Goal: Information Seeking & Learning: Learn about a topic

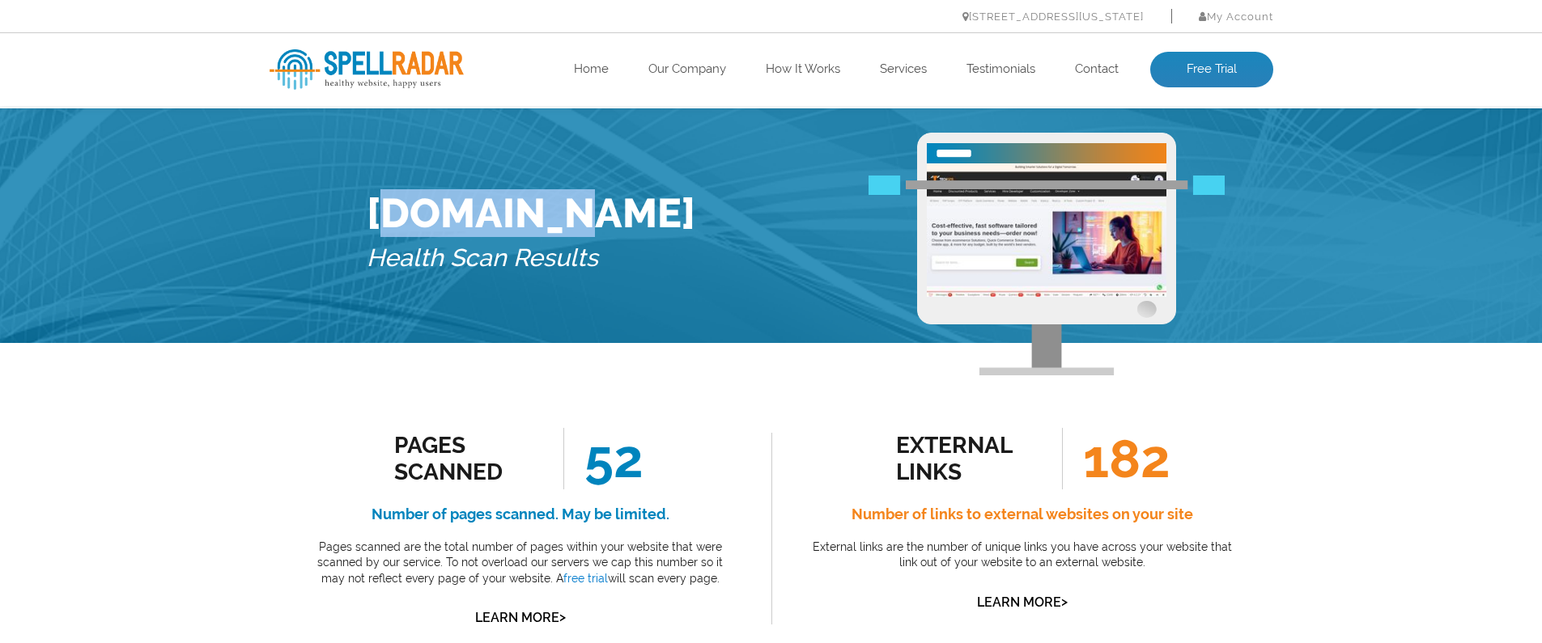
drag, startPoint x: 378, startPoint y: 214, endPoint x: 553, endPoint y: 213, distance: 174.8
click at [553, 213] on h1 "[DOMAIN_NAME]" at bounding box center [531, 213] width 329 height 48
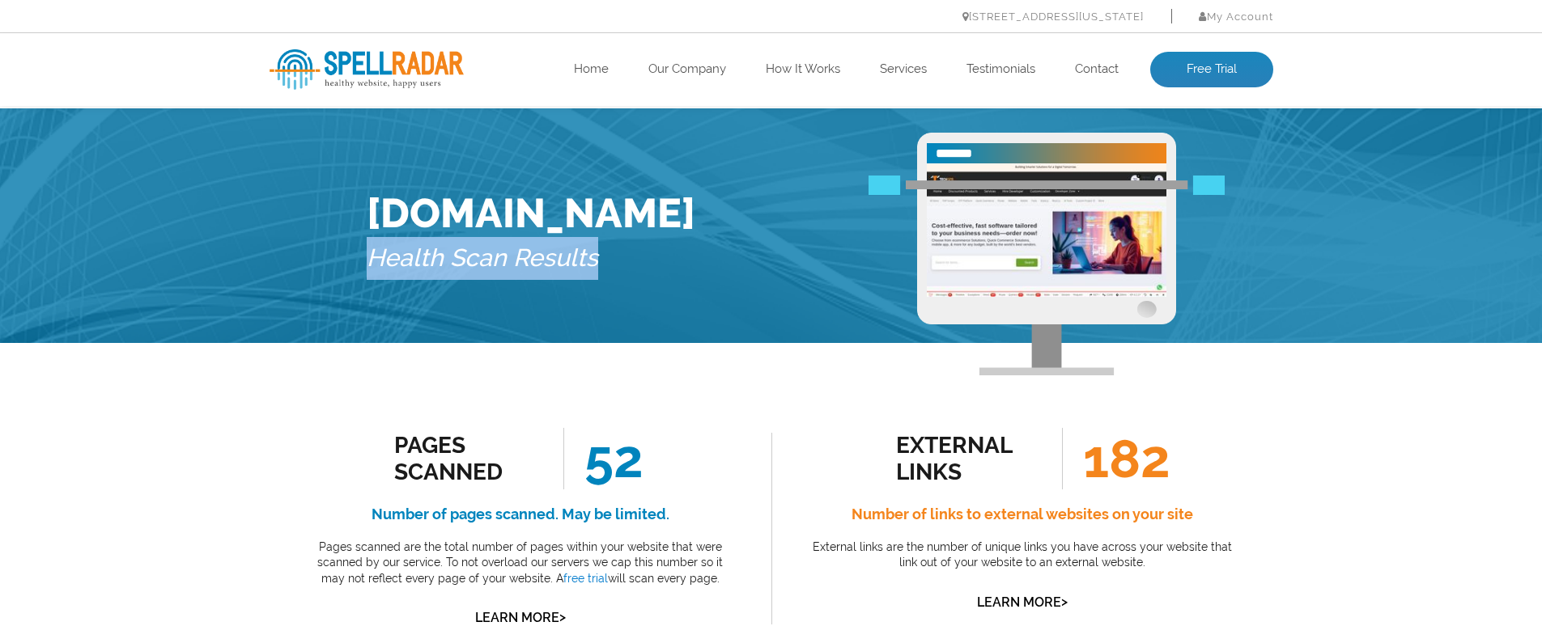
drag, startPoint x: 269, startPoint y: 258, endPoint x: 698, endPoint y: 284, distance: 428.9
click at [698, 284] on div "[DOMAIN_NAME] Health Scan Results" at bounding box center [771, 225] width 1542 height 235
click at [698, 284] on div "[DOMAIN_NAME] Health Scan Results" at bounding box center [771, 238] width 834 height 210
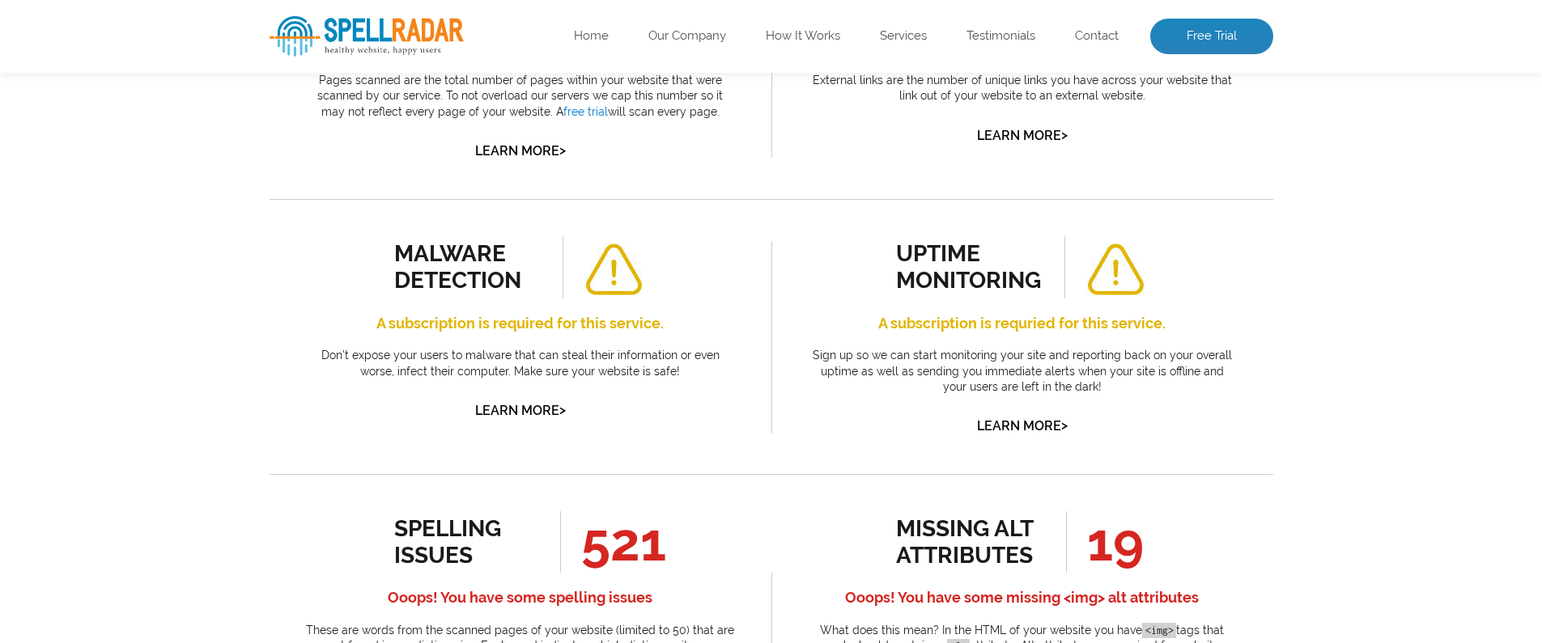
scroll to position [478, 0]
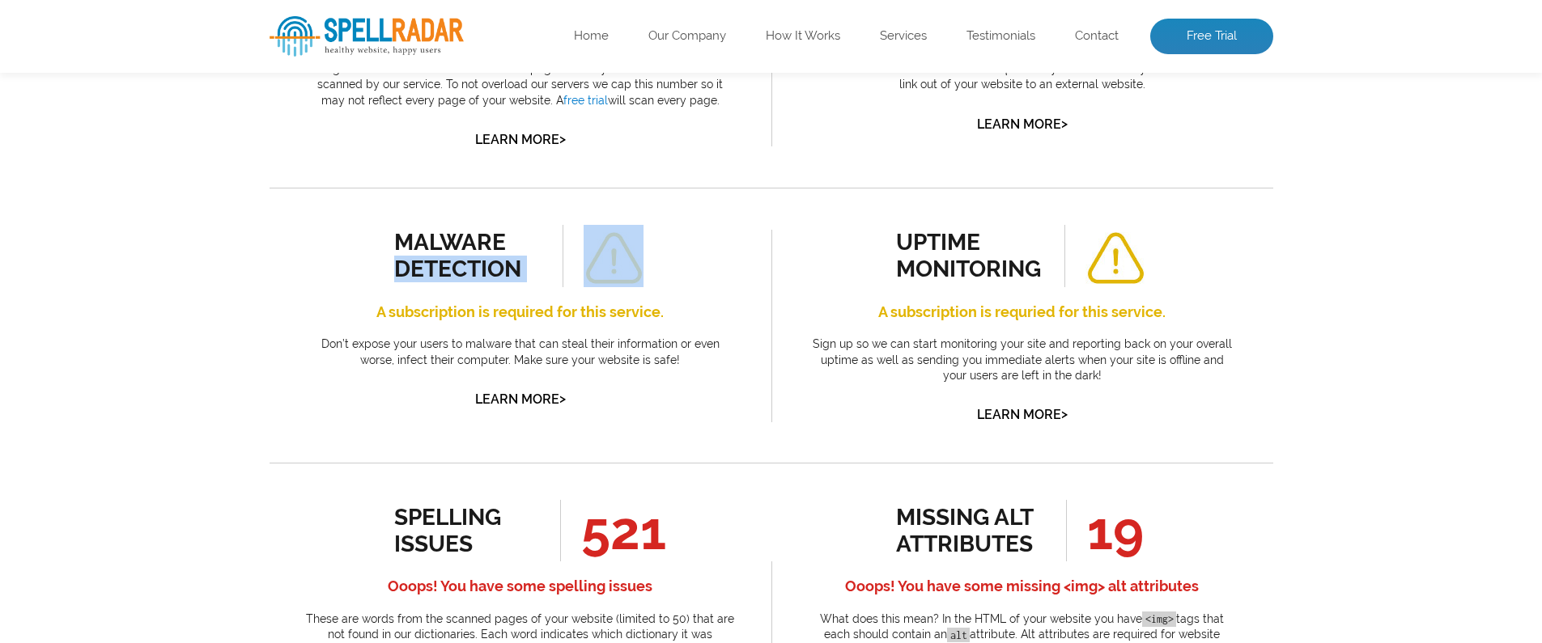
drag, startPoint x: 450, startPoint y: 252, endPoint x: 553, endPoint y: 290, distance: 109.3
click at [553, 290] on div "malware detection A subscription is required for this service. Don’t expose you…" at bounding box center [520, 318] width 429 height 186
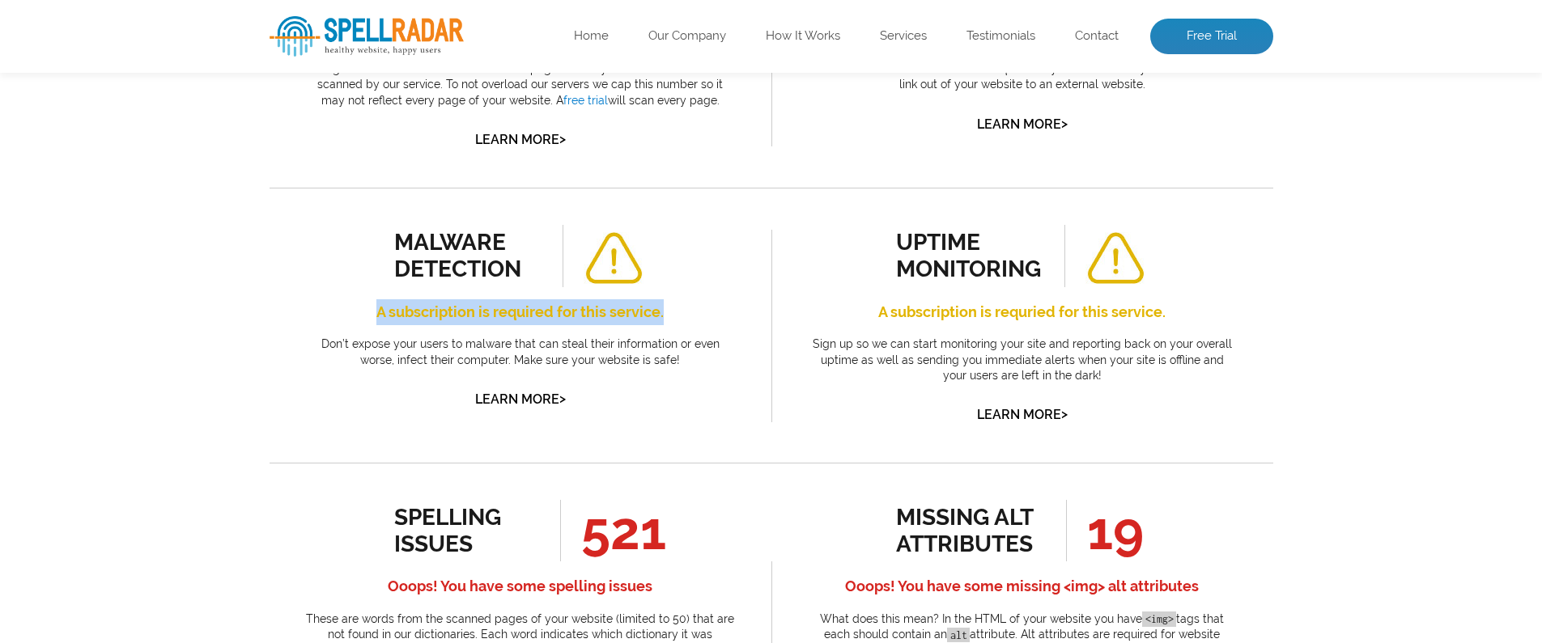
drag, startPoint x: 379, startPoint y: 311, endPoint x: 681, endPoint y: 317, distance: 301.9
click at [681, 317] on h4 "A subscription is required for this service." at bounding box center [520, 312] width 429 height 26
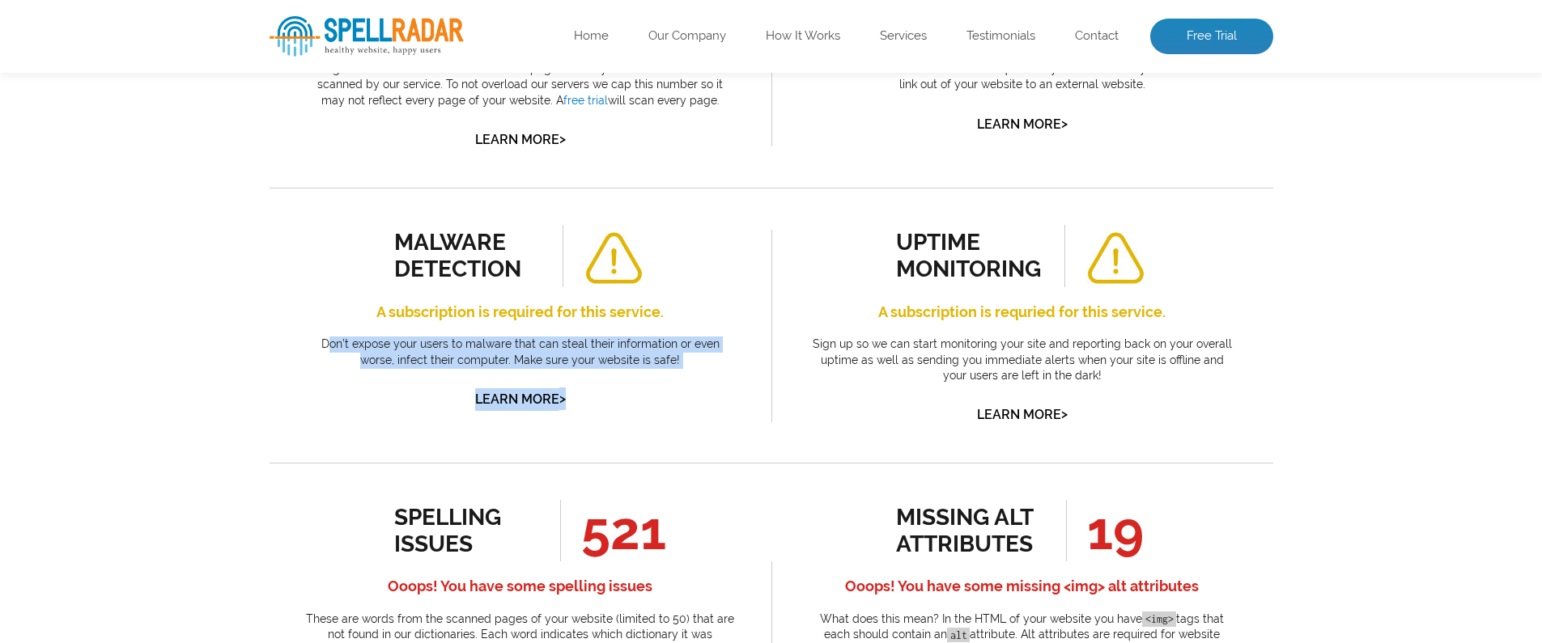
drag, startPoint x: 315, startPoint y: 339, endPoint x: 668, endPoint y: 412, distance: 360.3
click at [668, 412] on div "malware detection A subscription is required for this service. Don’t expose you…" at bounding box center [520, 325] width 502 height 275
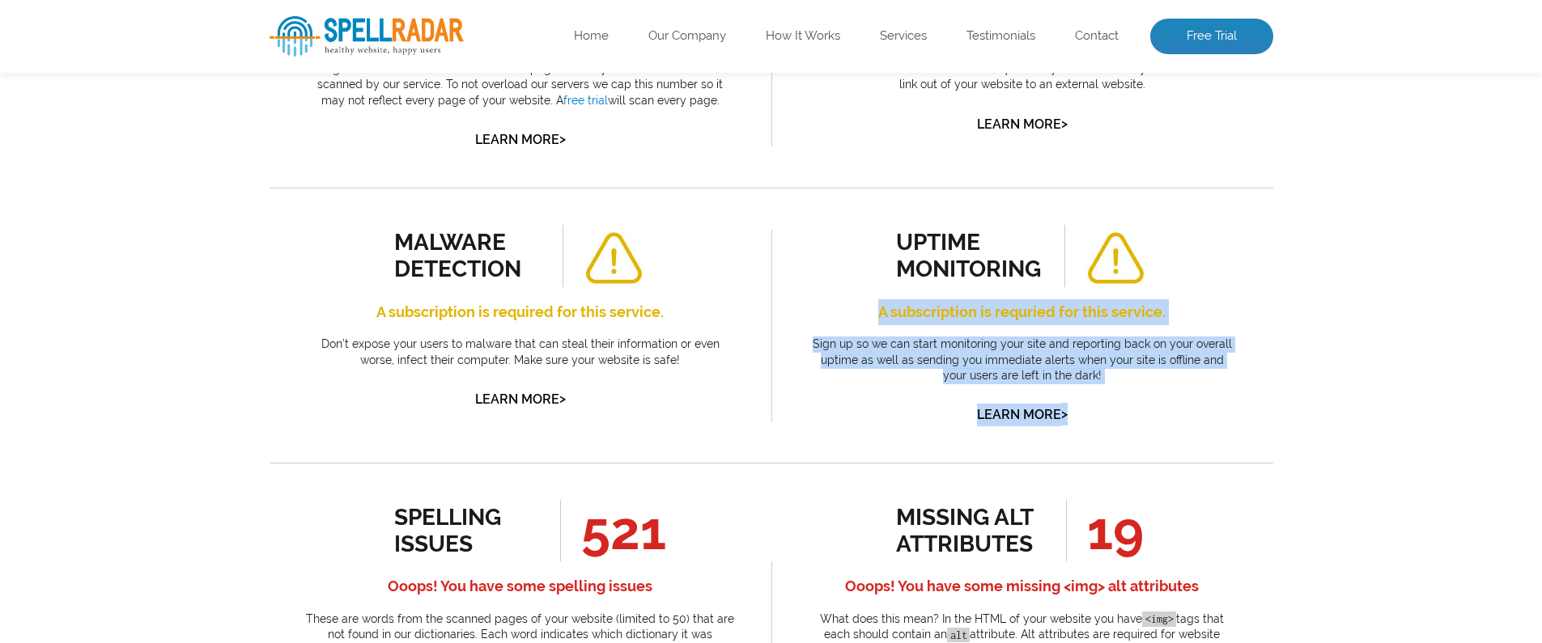
drag, startPoint x: 876, startPoint y: 305, endPoint x: 1301, endPoint y: 416, distance: 439.9
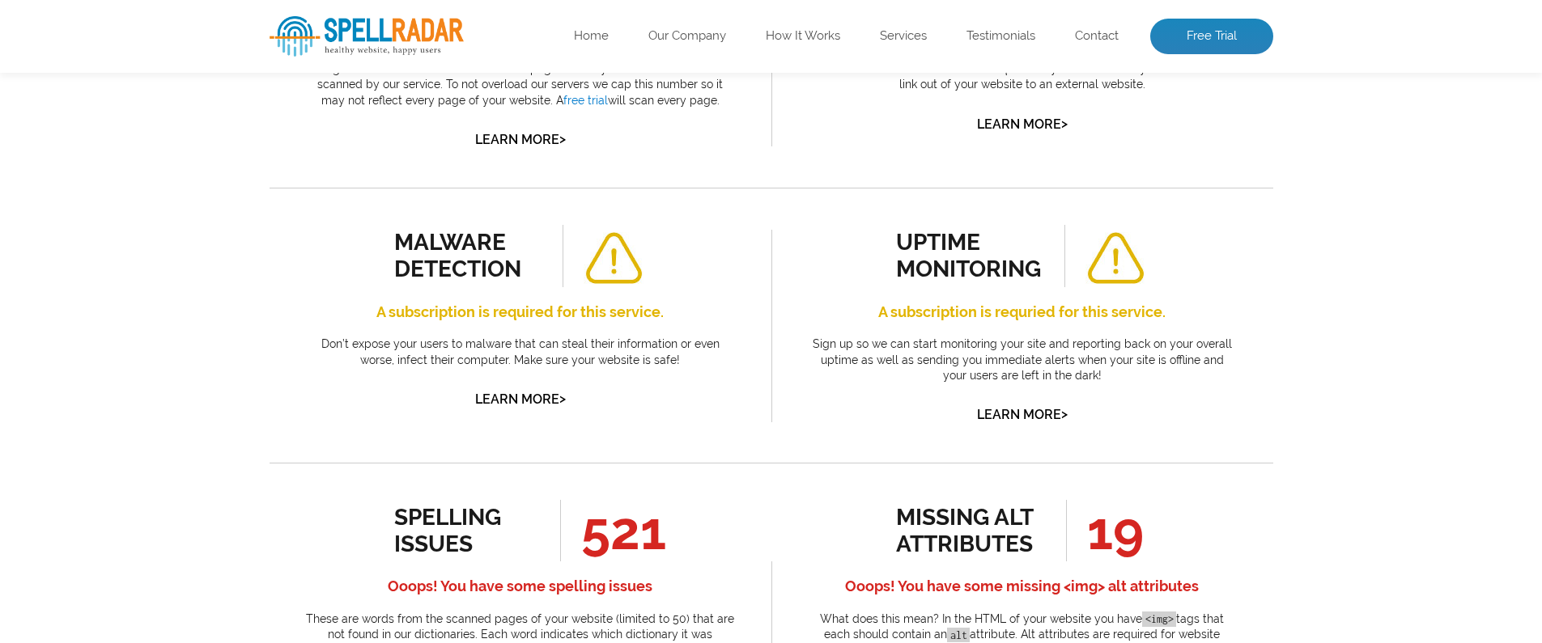
click at [1271, 407] on div "uptime monitoring A subscription is requried for this service. Sign up so we ca…" at bounding box center [1022, 325] width 502 height 275
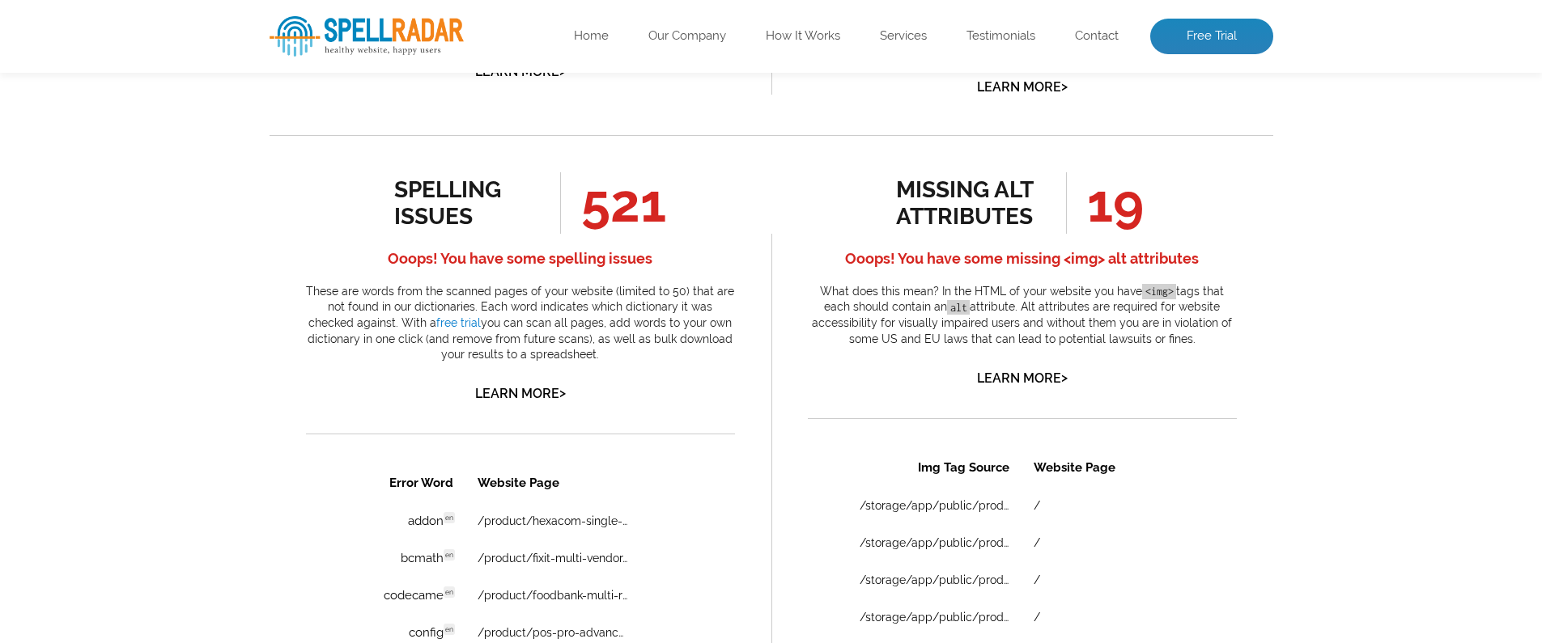
scroll to position [807, 0]
drag, startPoint x: 884, startPoint y: 190, endPoint x: 1092, endPoint y: 166, distance: 209.4
drag, startPoint x: 1058, startPoint y: 189, endPoint x: 896, endPoint y: 185, distance: 161.9
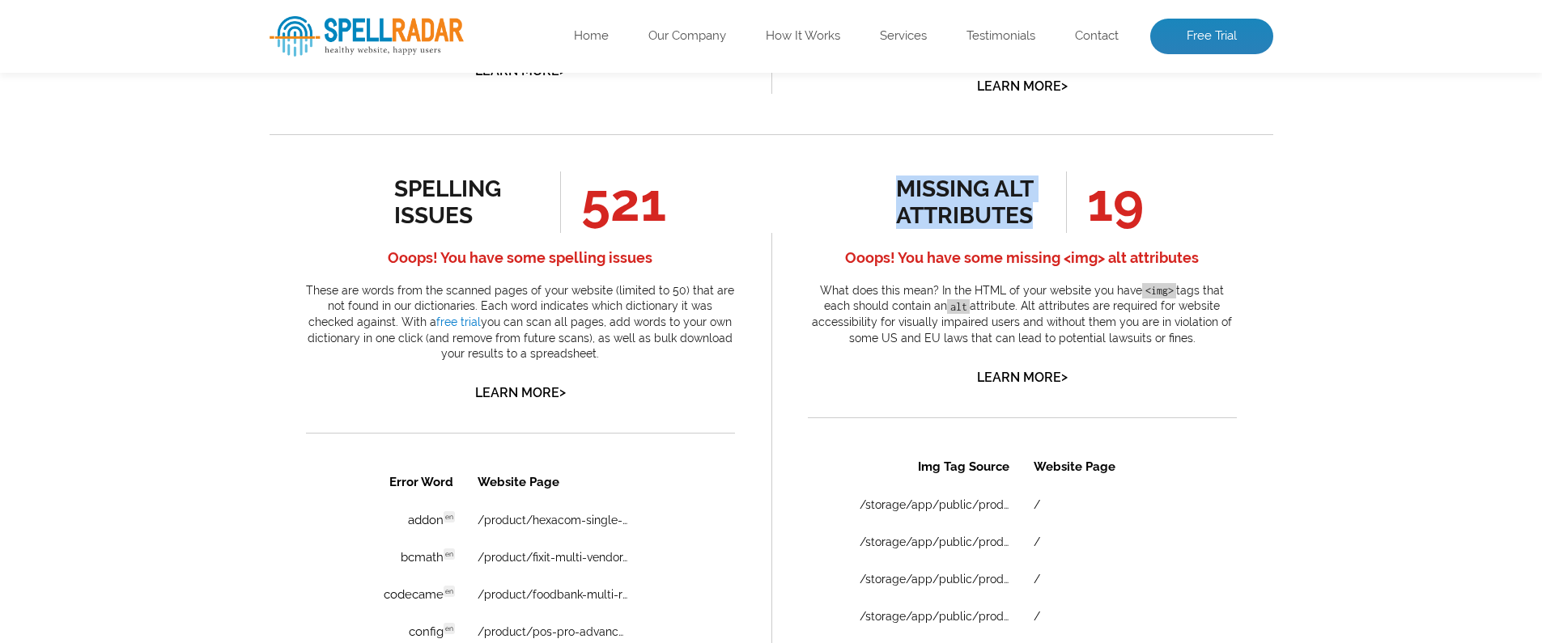
click at [896, 185] on ul "missing alt attributes 19" at bounding box center [1022, 203] width 252 height 62
drag, startPoint x: 969, startPoint y: 222, endPoint x: 993, endPoint y: 256, distance: 41.3
click at [969, 222] on div "missing alt attributes" at bounding box center [969, 202] width 146 height 53
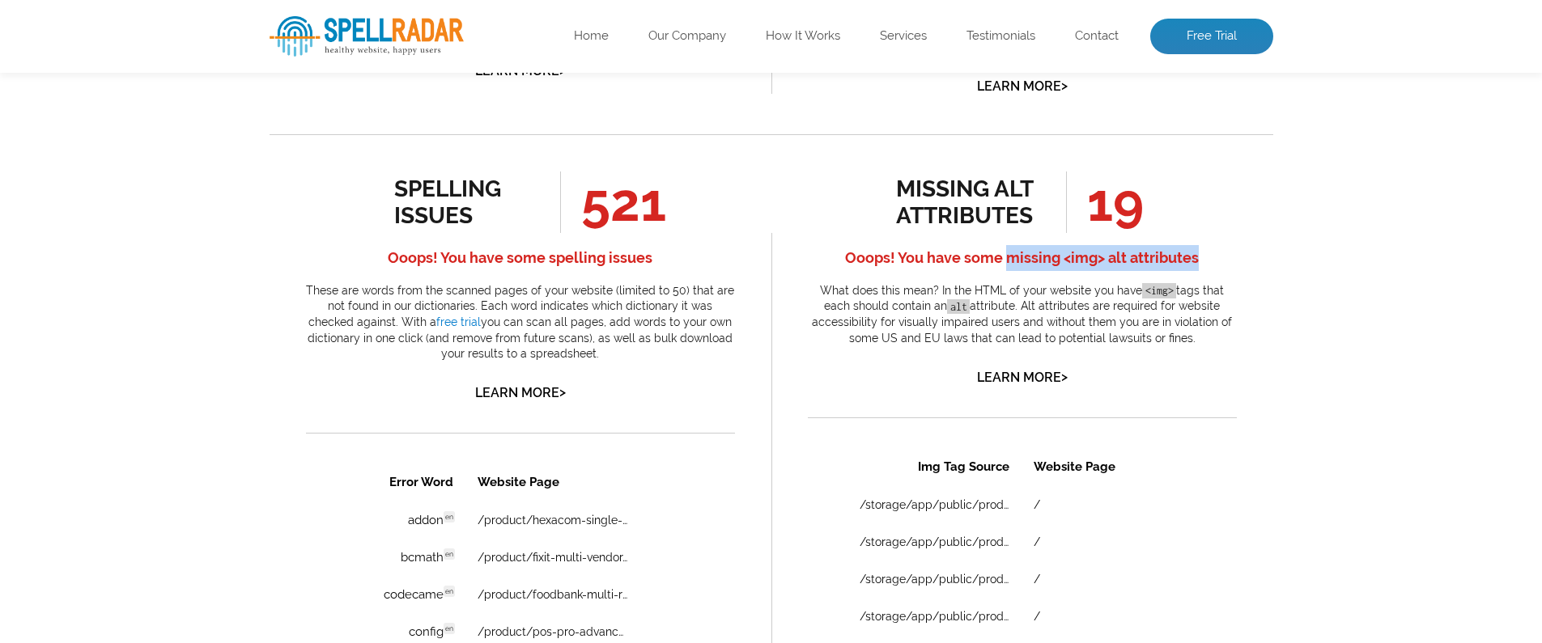
drag, startPoint x: 1007, startPoint y: 261, endPoint x: 1234, endPoint y: 263, distance: 227.4
click at [1234, 263] on h4 "Ooops! You have some missing <img> alt attributes" at bounding box center [1022, 258] width 429 height 26
click at [1115, 255] on h4 "Ooops! You have some missing <img> alt attributes" at bounding box center [1022, 258] width 429 height 26
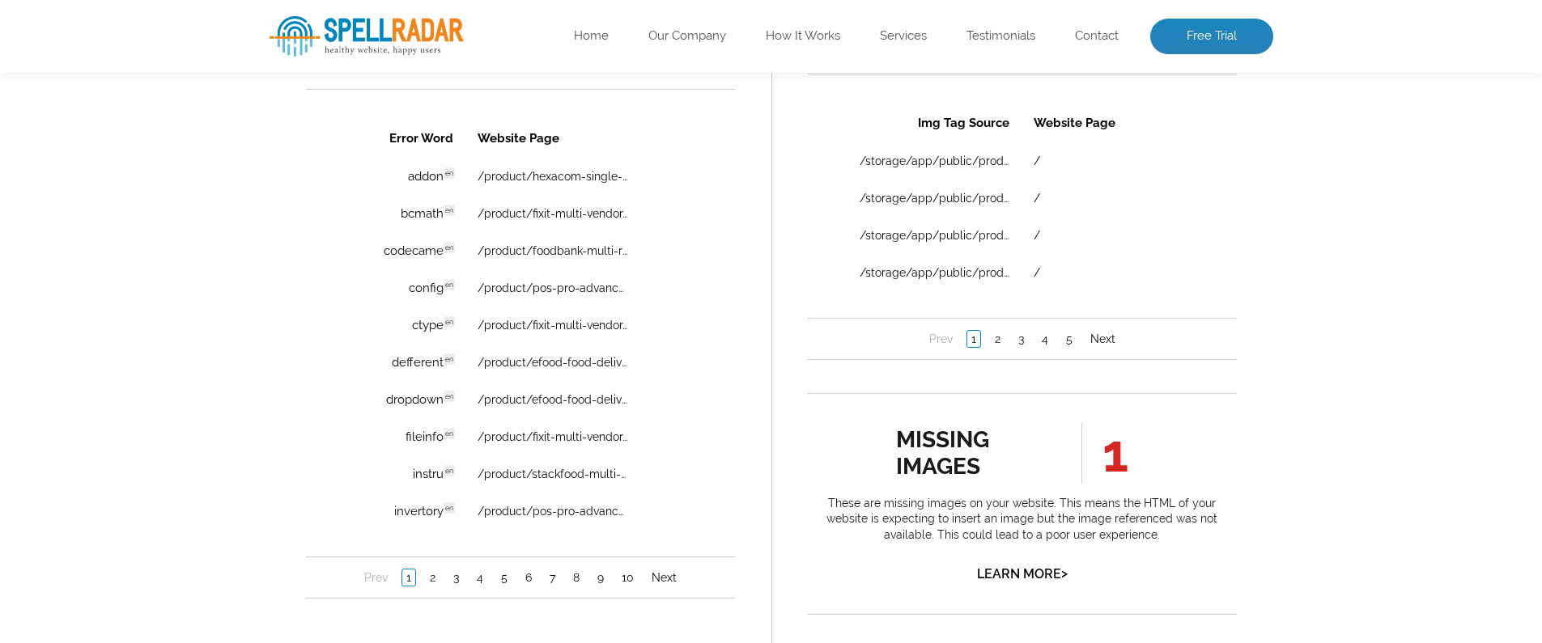
scroll to position [0, 0]
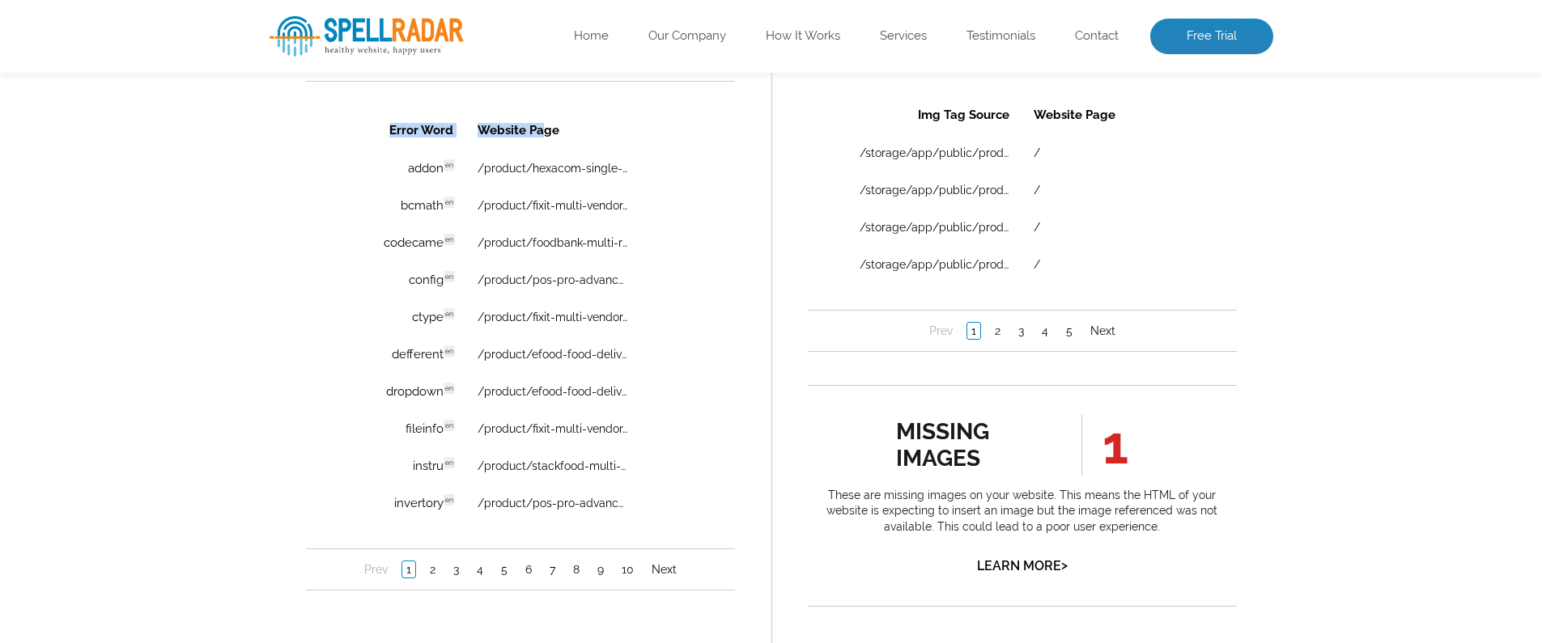
drag, startPoint x: 373, startPoint y: 130, endPoint x: 542, endPoint y: 131, distance: 169.1
click at [542, 131] on tr "Error Word Website Page" at bounding box center [519, 130] width 345 height 37
click at [542, 130] on th "Website Page" at bounding box center [578, 130] width 227 height 37
click at [585, 167] on link "/product/hexacom-single-vendor-ecommerce-app-with-website-admin-panel-and-deliv…" at bounding box center [552, 168] width 150 height 13
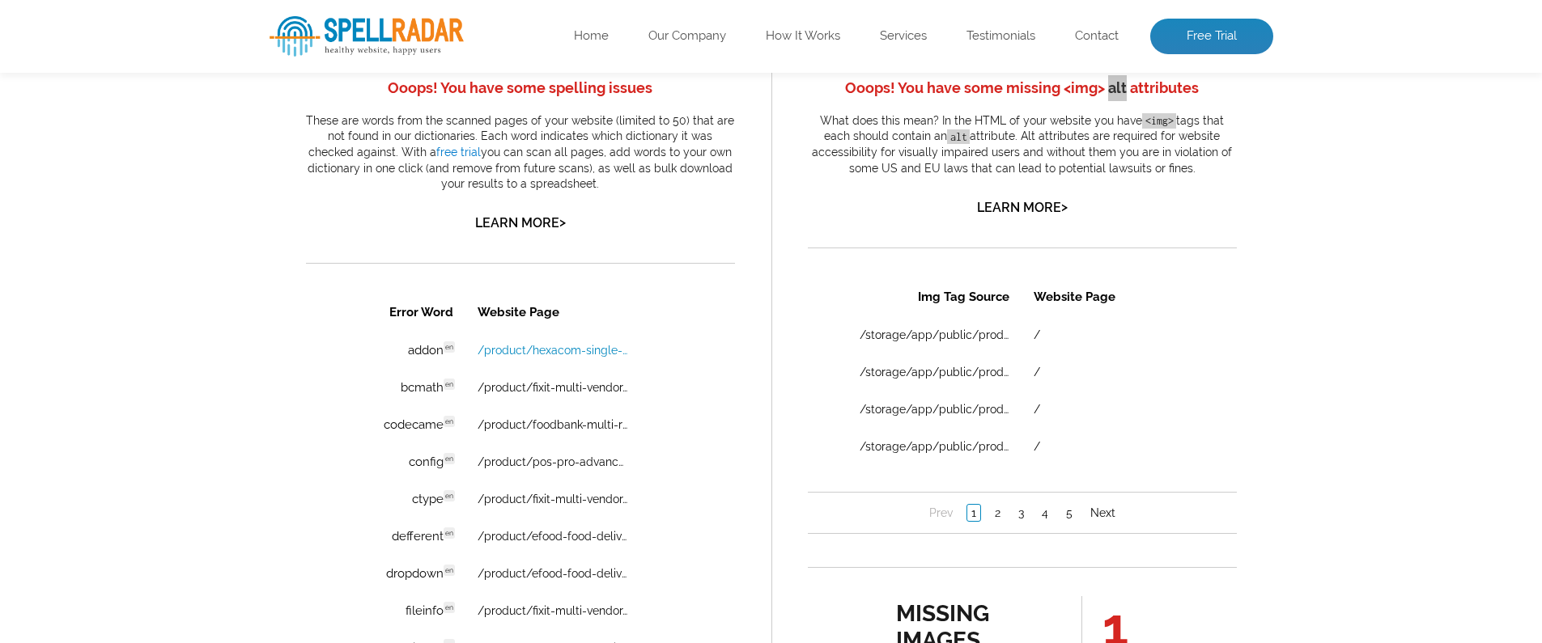
scroll to position [978, 0]
click at [940, 333] on link "/storage/app/public/product/thumbnail/2025-08-02-688df27e86ce1.webp" at bounding box center [934, 333] width 150 height 13
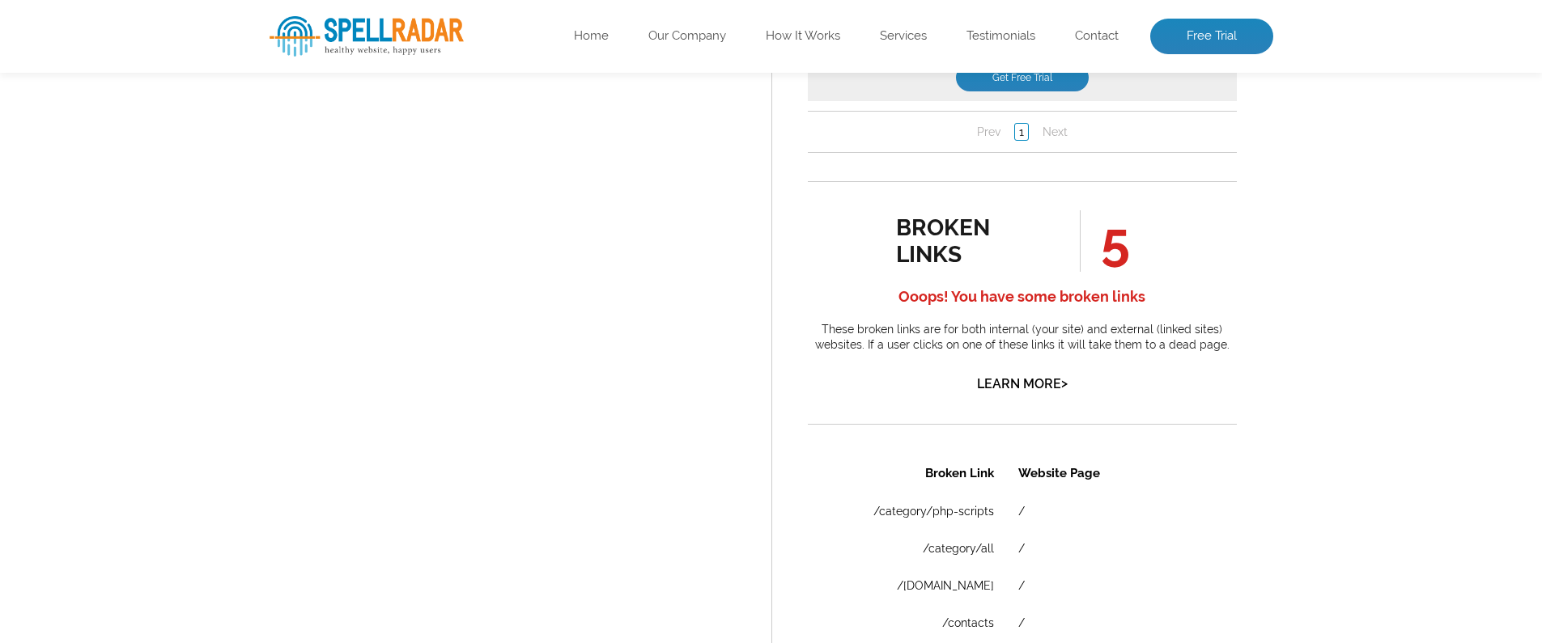
scroll to position [1923, 0]
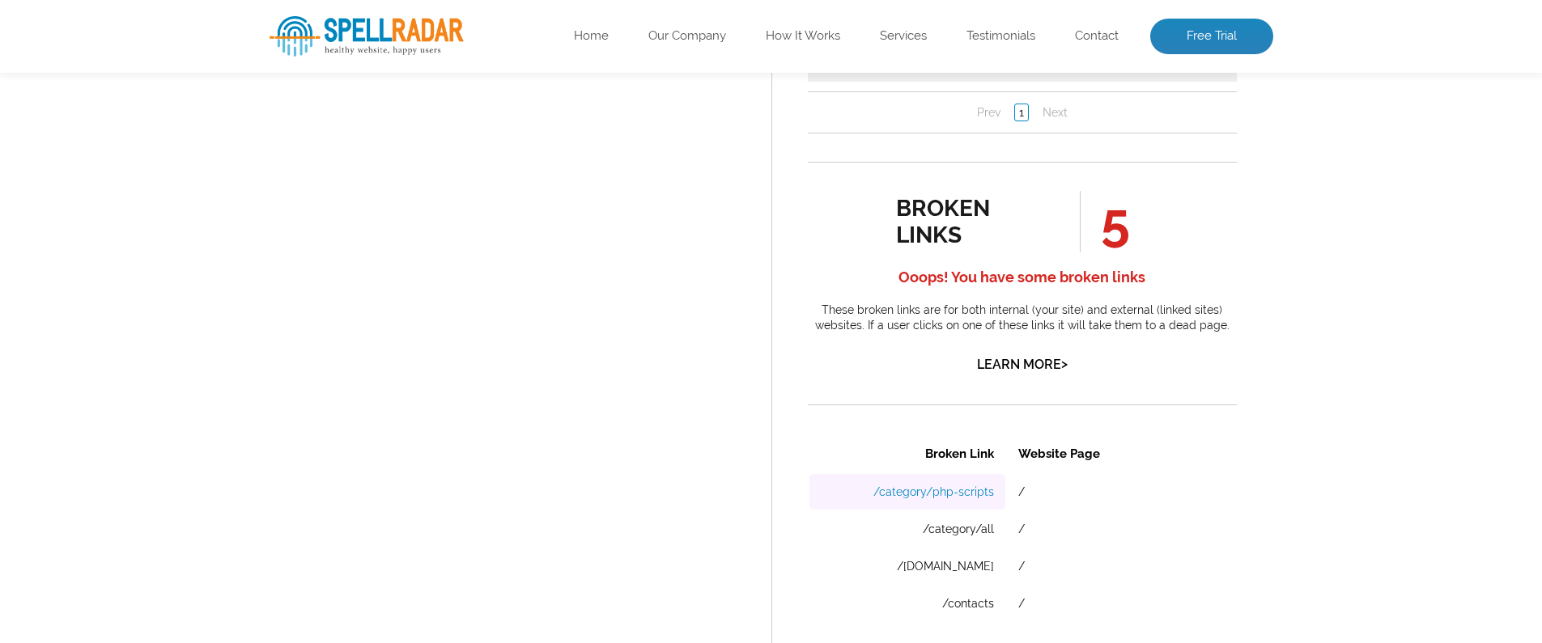
click at [978, 498] on link "/category/php-scripts" at bounding box center [932, 492] width 121 height 13
click at [974, 536] on td "/category/all" at bounding box center [906, 529] width 196 height 36
click at [975, 536] on td "/category/all" at bounding box center [906, 529] width 196 height 36
click at [975, 533] on link "/category/all" at bounding box center [957, 529] width 71 height 13
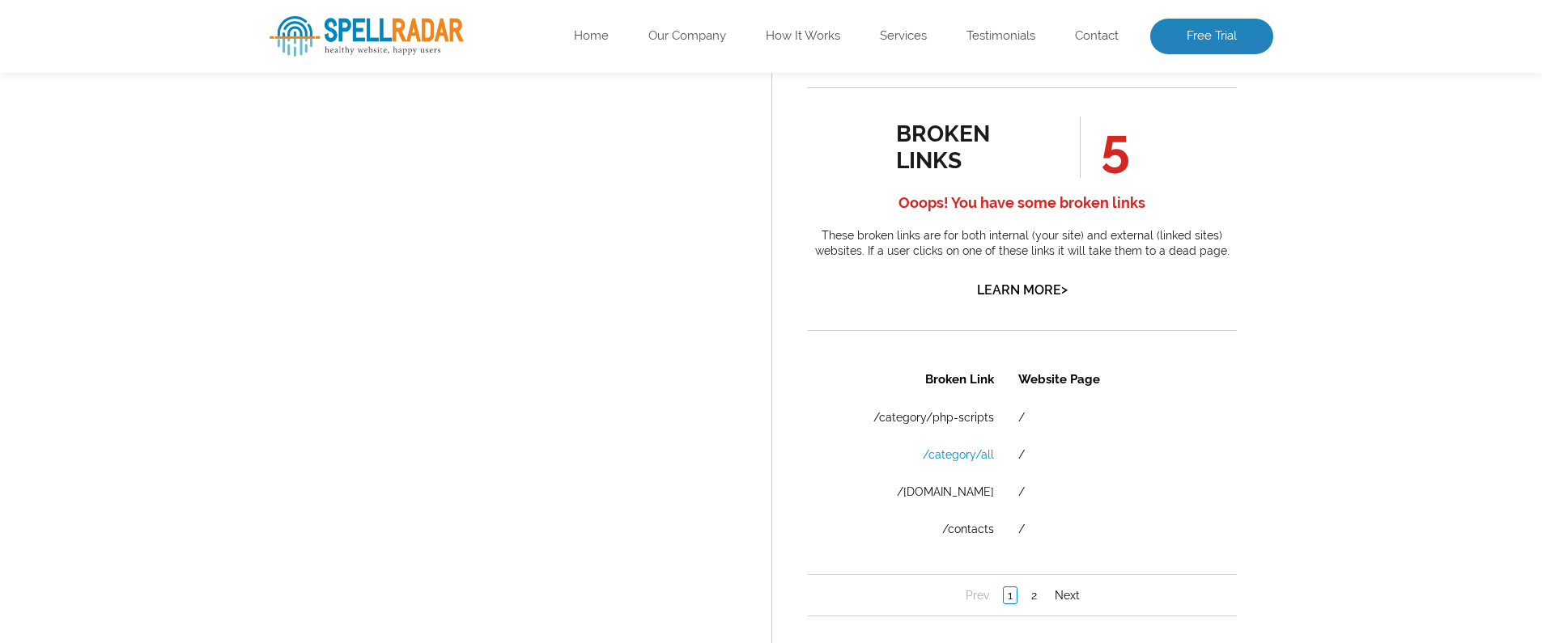
scroll to position [2026, 0]
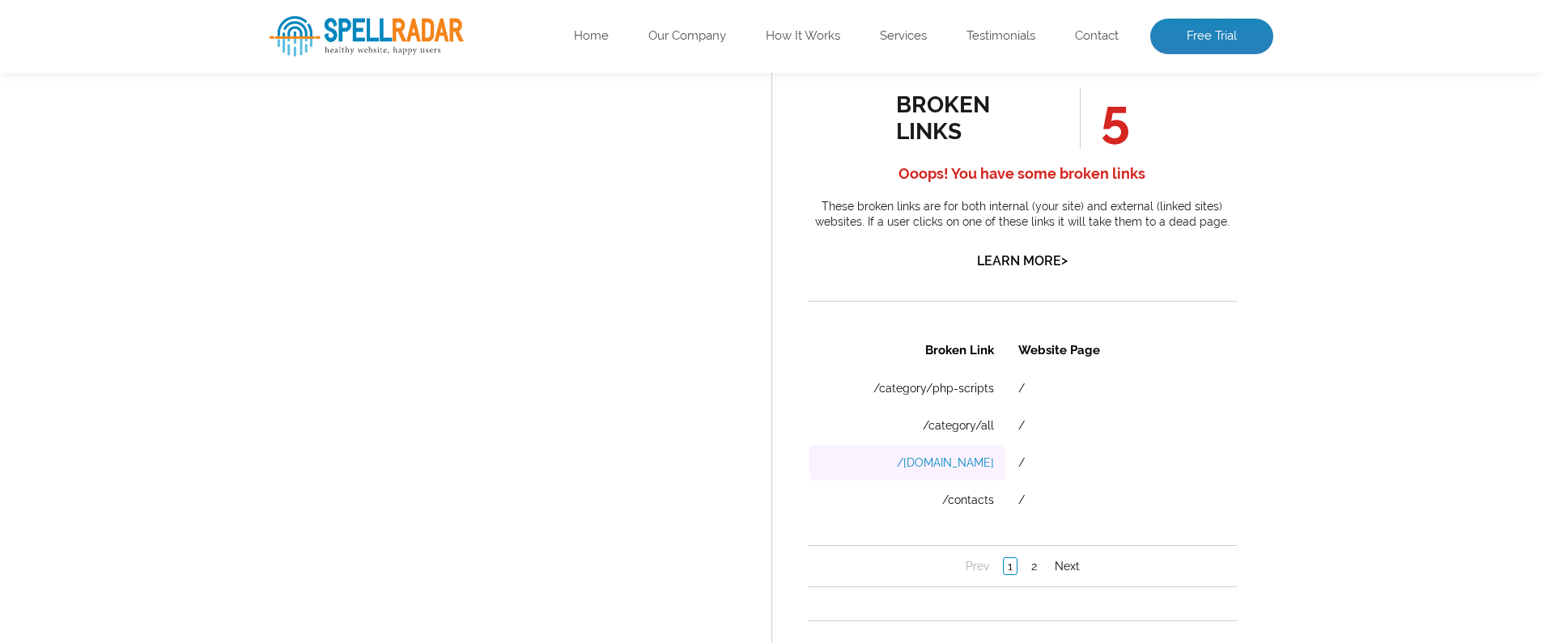
click at [968, 459] on link "/facebook.com" at bounding box center [944, 462] width 97 height 13
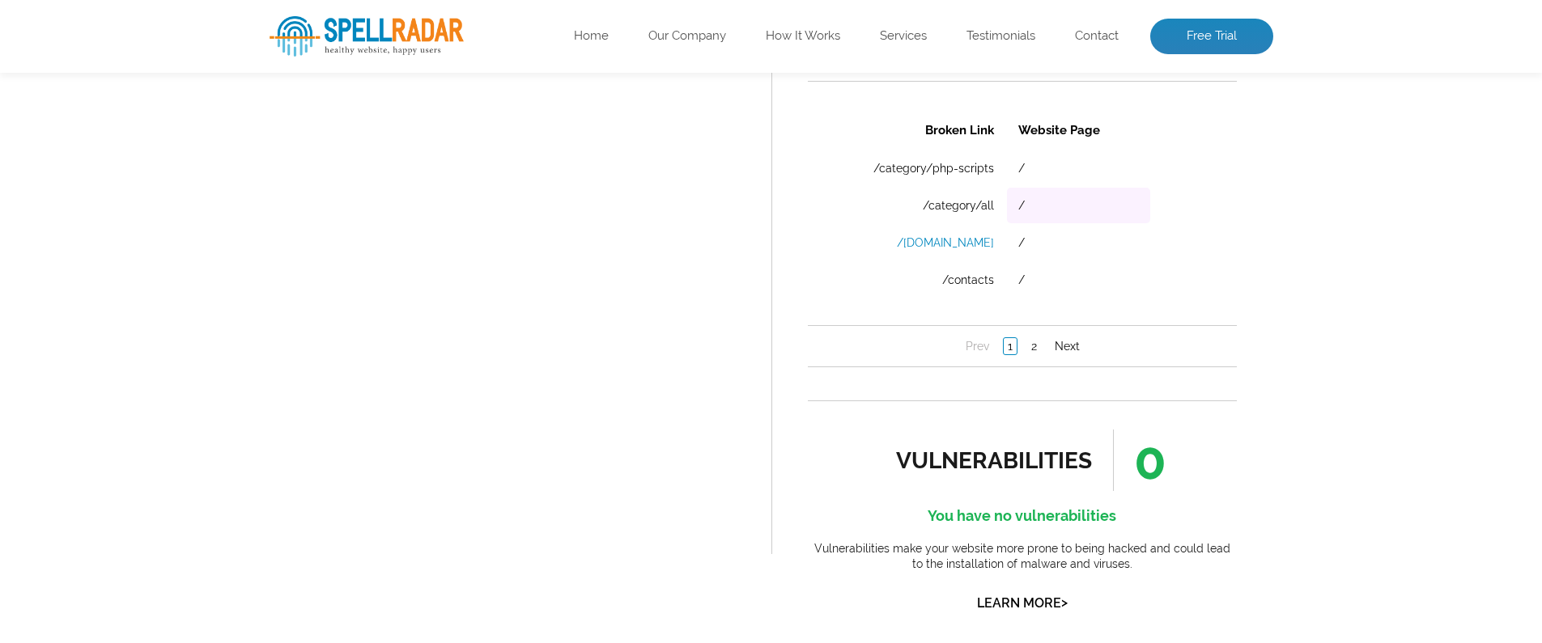
scroll to position [2255, 0]
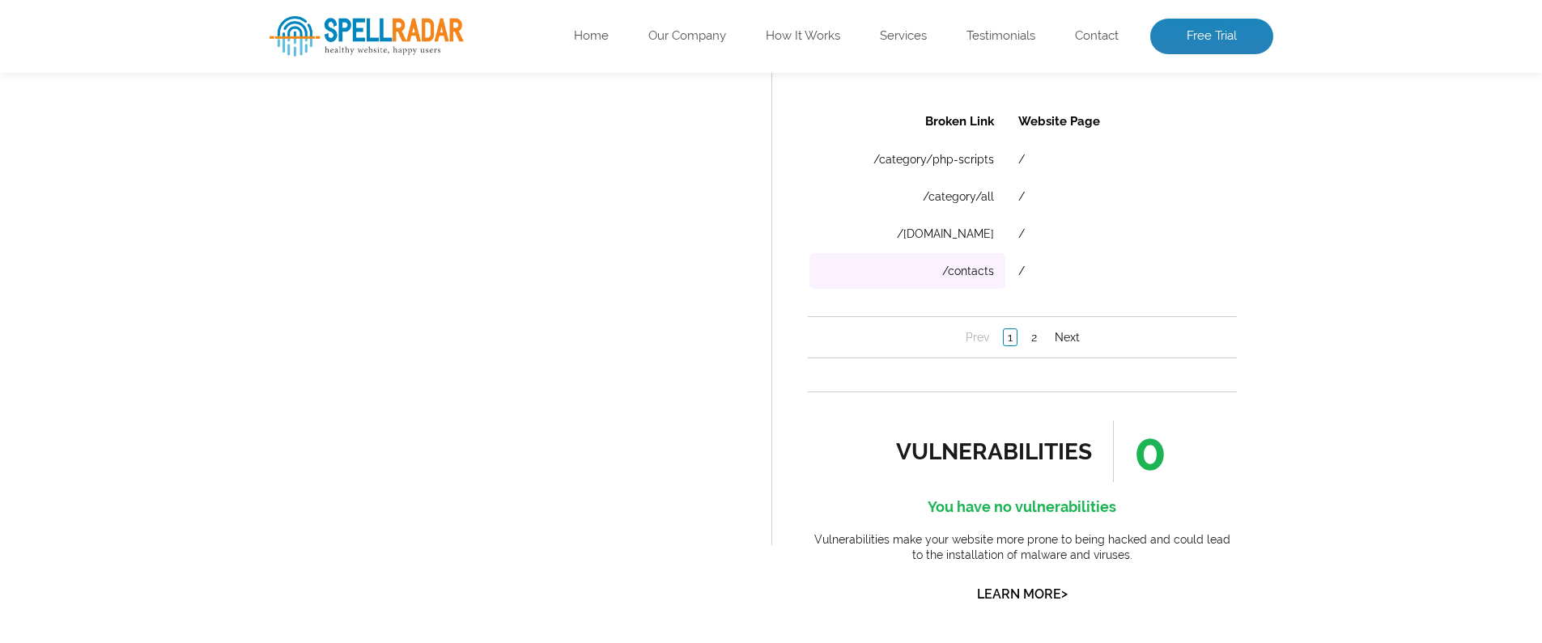
click at [994, 278] on td "/contacts" at bounding box center [906, 271] width 196 height 36
click at [944, 272] on link "/contacts" at bounding box center [967, 271] width 52 height 13
click at [1029, 340] on link "2" at bounding box center [1033, 337] width 14 height 16
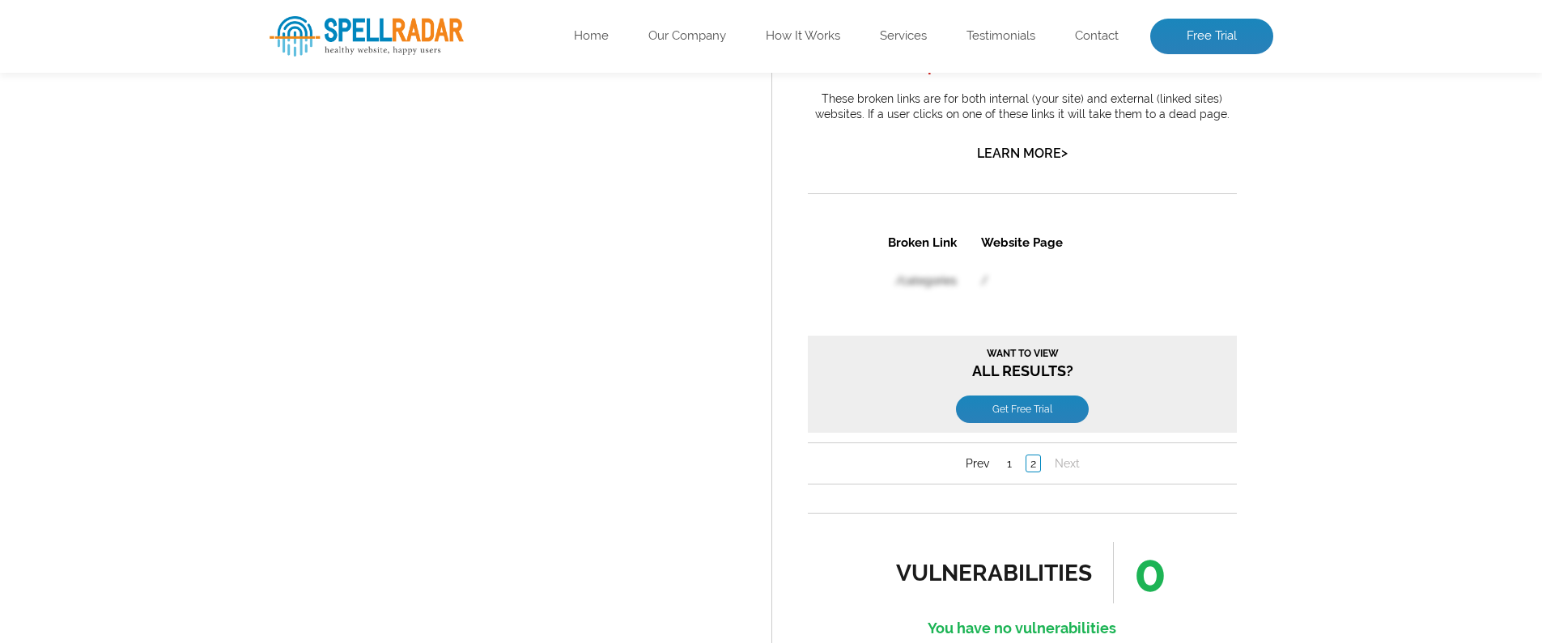
scroll to position [0, 0]
click at [1028, 456] on link "2" at bounding box center [1031, 464] width 15 height 18
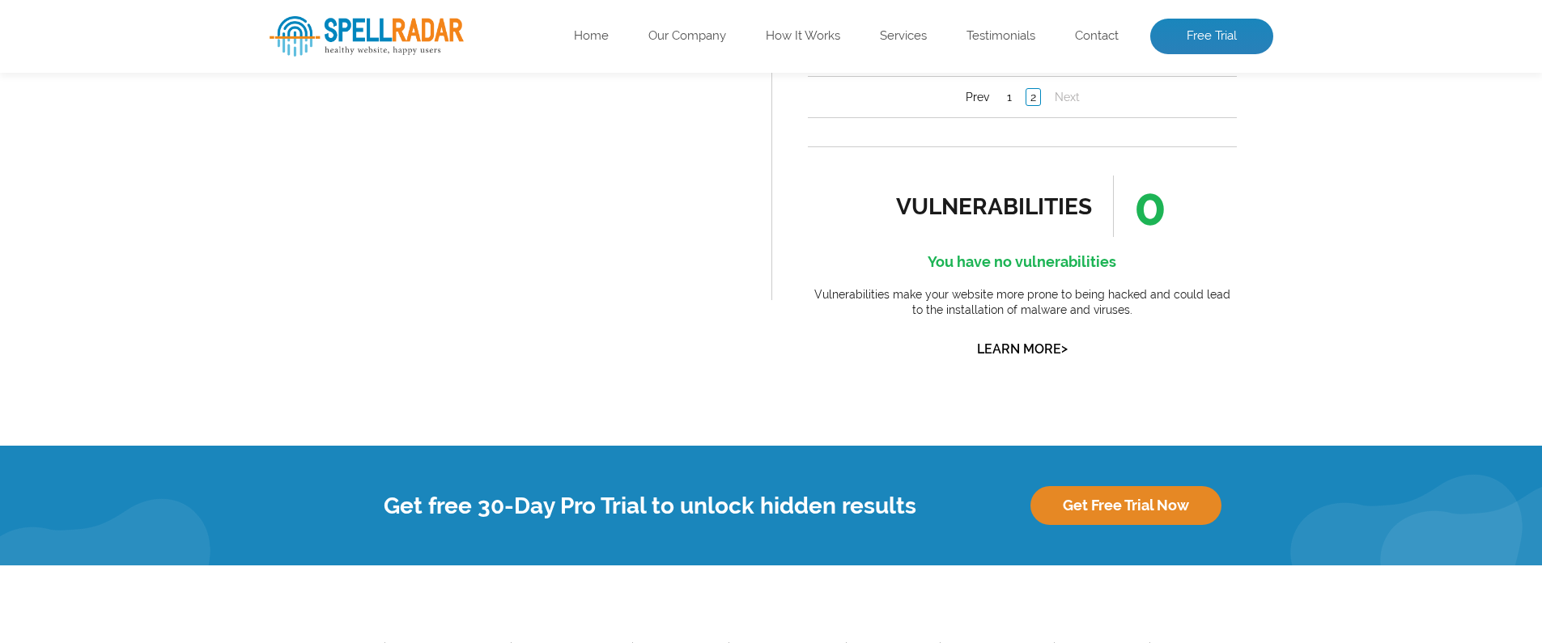
scroll to position [2512, 0]
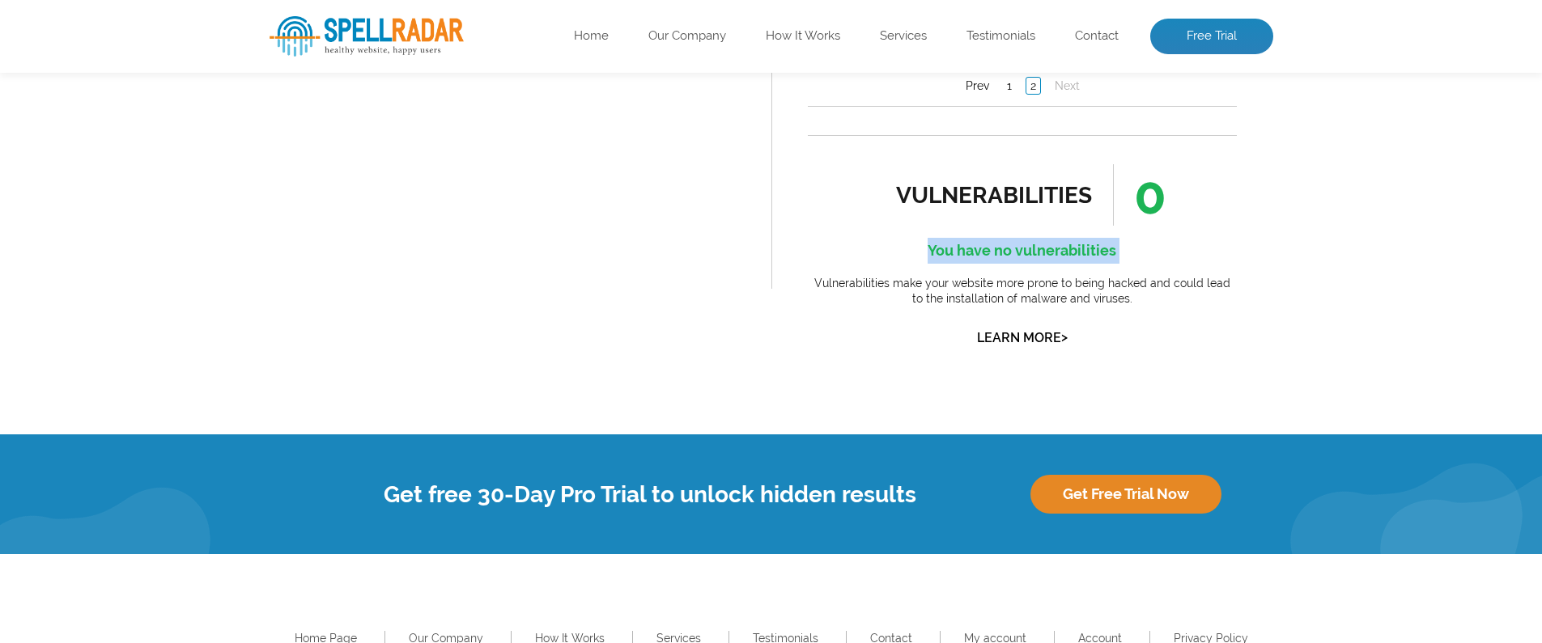
drag, startPoint x: 888, startPoint y: 243, endPoint x: 1250, endPoint y: 274, distance: 363.8
drag, startPoint x: 805, startPoint y: 320, endPoint x: 901, endPoint y: 320, distance: 96.3
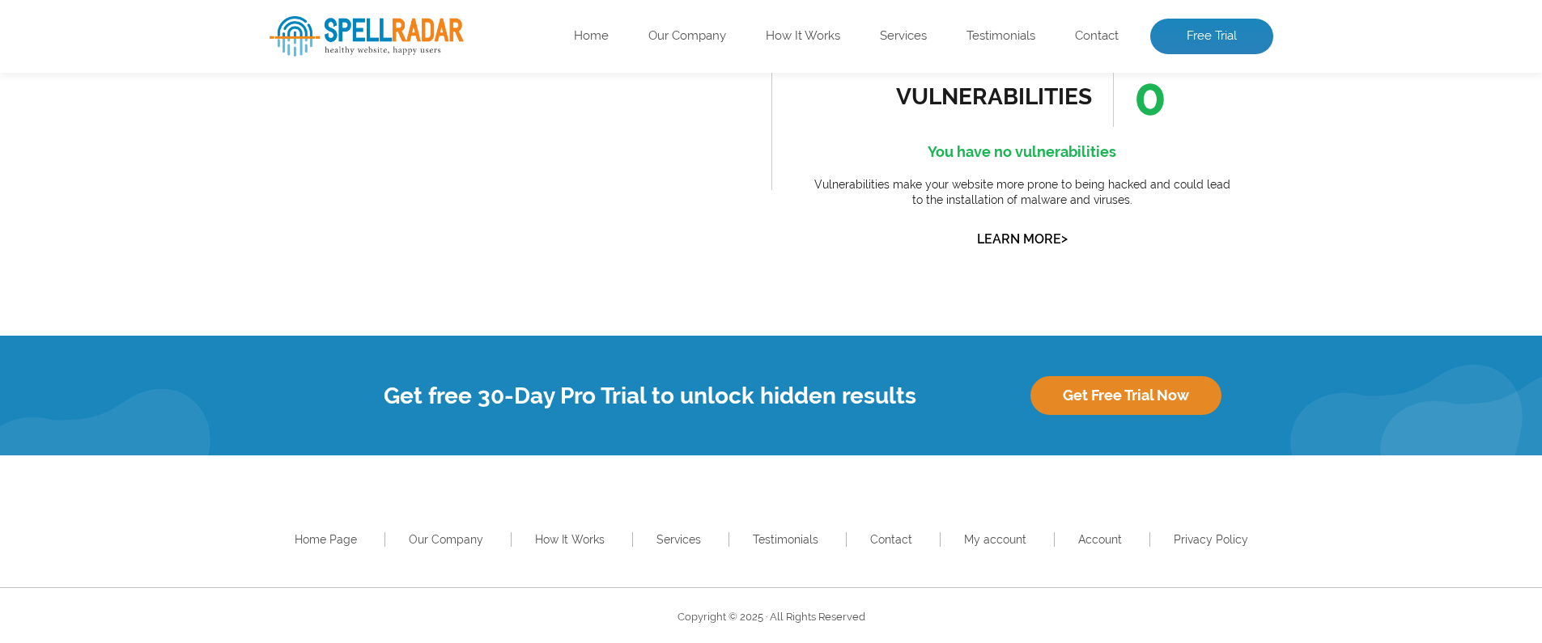
scroll to position [2613, 0]
